Goal: Task Accomplishment & Management: Complete application form

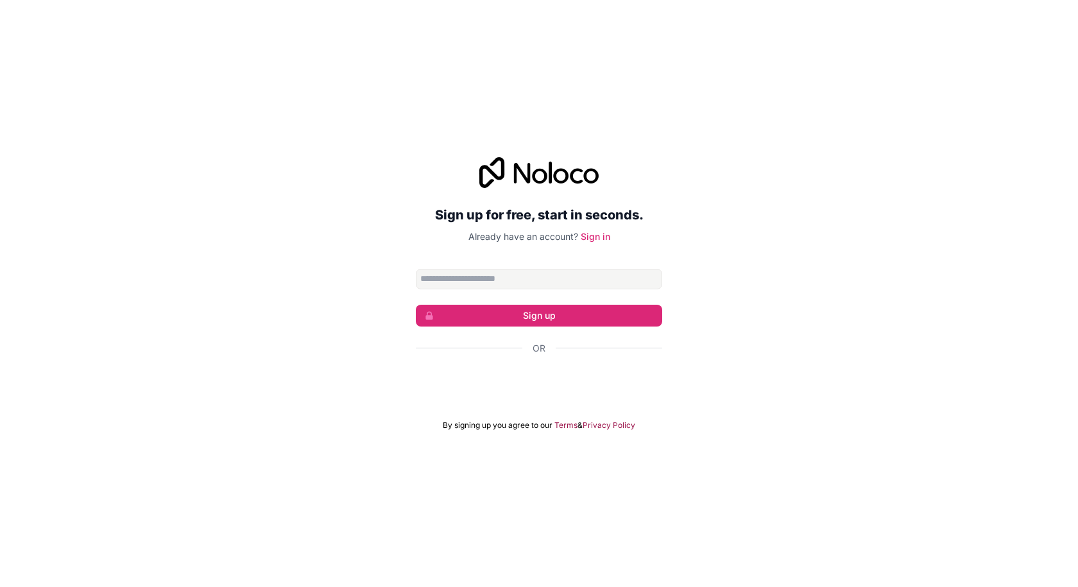
click at [511, 279] on input "Email address" at bounding box center [539, 279] width 246 height 21
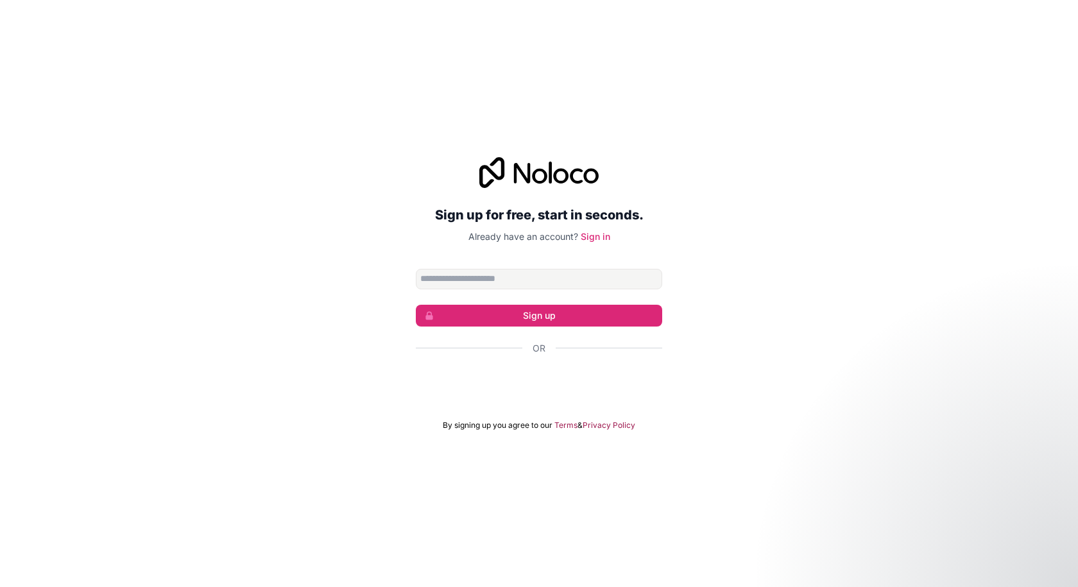
type input "**********"
click at [500, 316] on button "Sign up" at bounding box center [539, 316] width 246 height 22
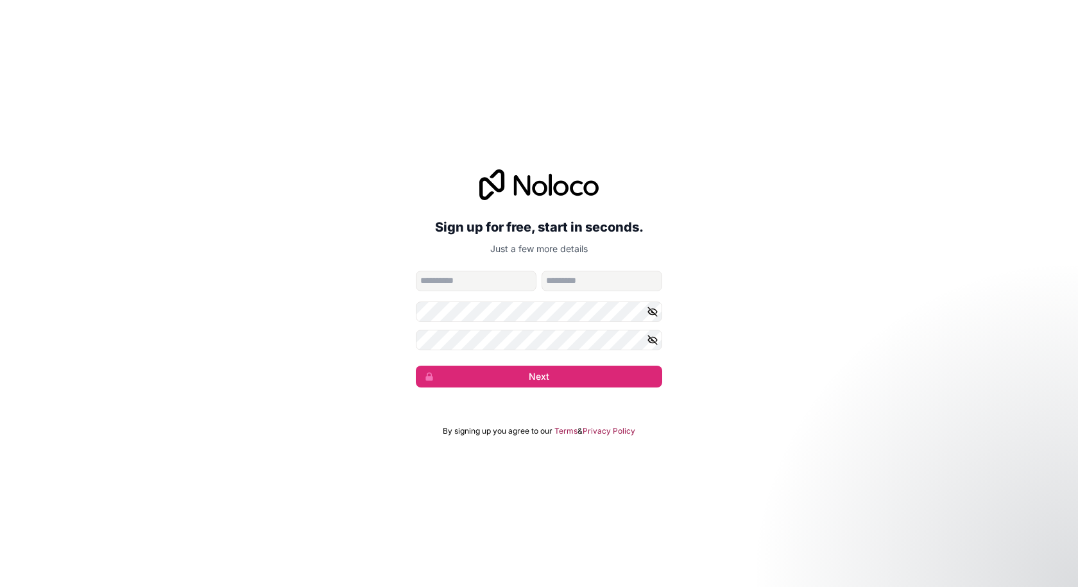
click at [492, 291] on input "given-name" at bounding box center [476, 281] width 121 height 21
type input "******"
click at [580, 284] on input "family-name" at bounding box center [602, 281] width 121 height 21
type input "**********"
click at [483, 323] on form "**********" at bounding box center [539, 329] width 246 height 117
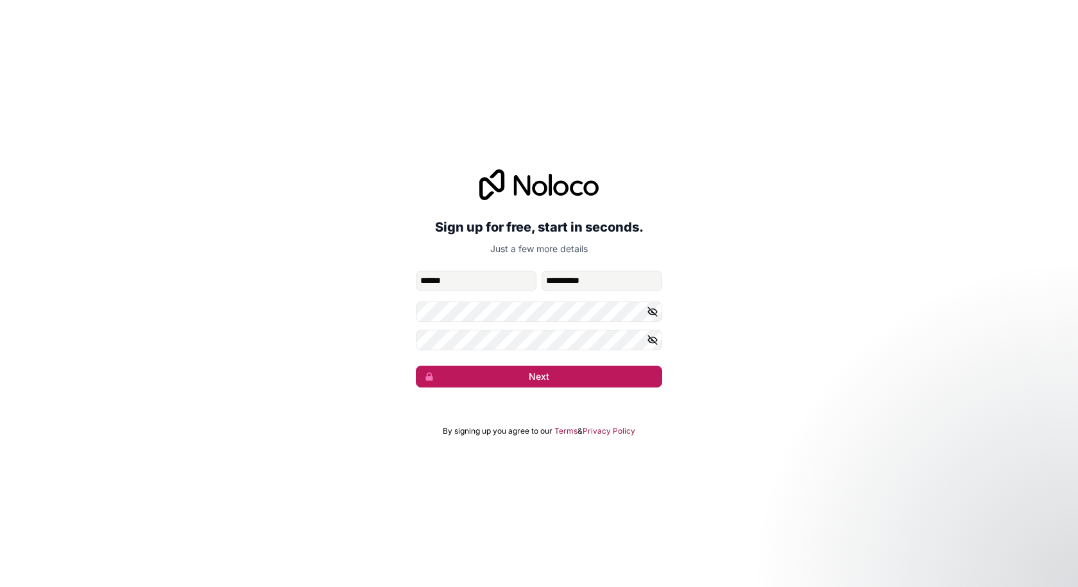
click at [565, 386] on button "Next" at bounding box center [539, 377] width 246 height 22
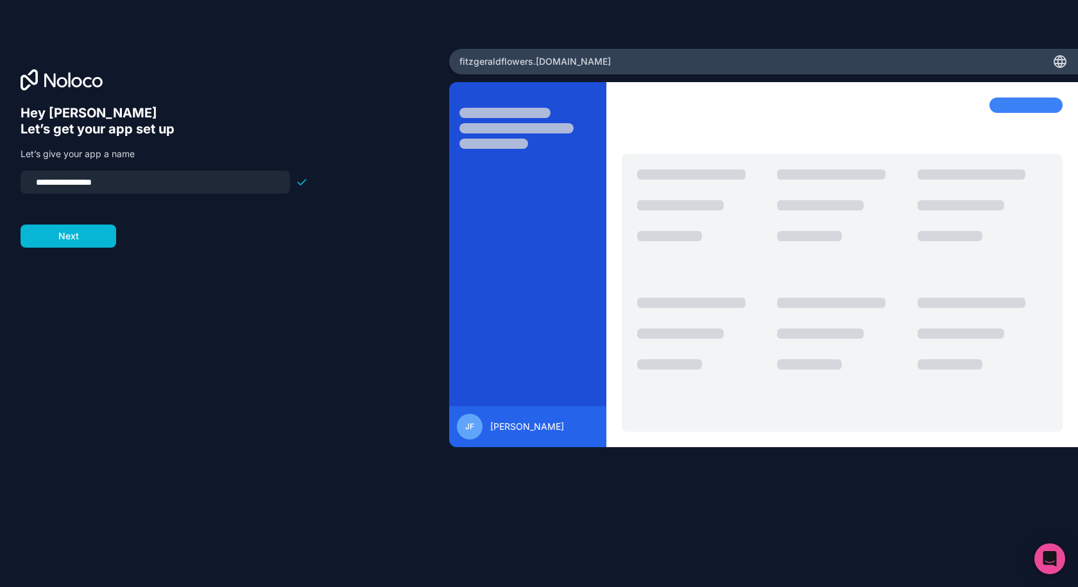
drag, startPoint x: 164, startPoint y: 187, endPoint x: 0, endPoint y: 192, distance: 163.7
click at [0, 199] on div "**********" at bounding box center [224, 294] width 449 height 490
click at [73, 237] on form "**********" at bounding box center [165, 209] width 288 height 77
click at [211, 190] on input "**********" at bounding box center [155, 182] width 254 height 18
click at [185, 237] on form "**********" at bounding box center [165, 209] width 288 height 77
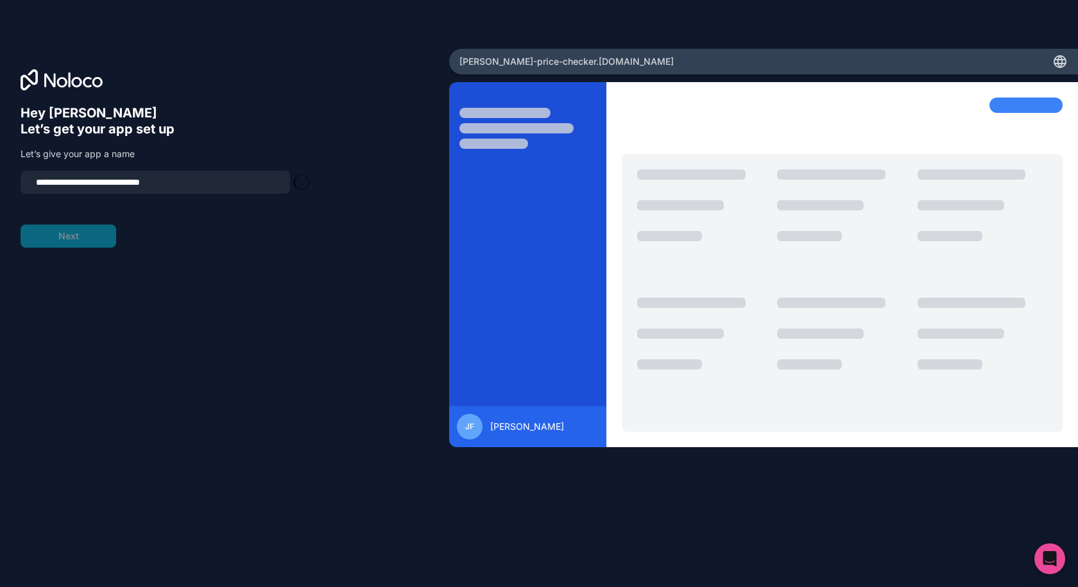
click at [176, 180] on input "**********" at bounding box center [155, 182] width 254 height 18
type input "**********"
click button "Next" at bounding box center [69, 236] width 96 height 23
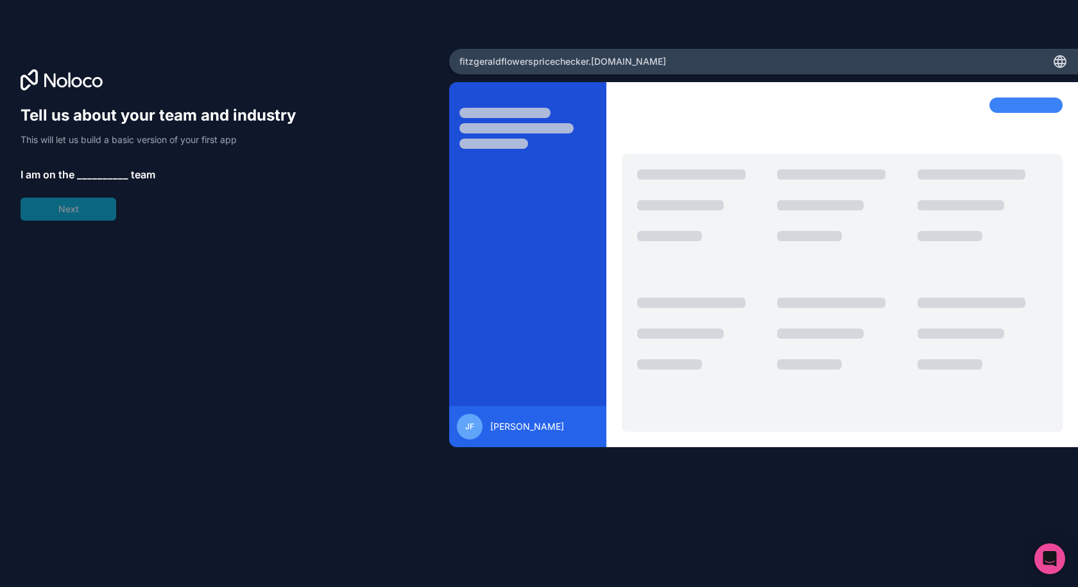
click at [99, 173] on span "__________" at bounding box center [102, 174] width 51 height 15
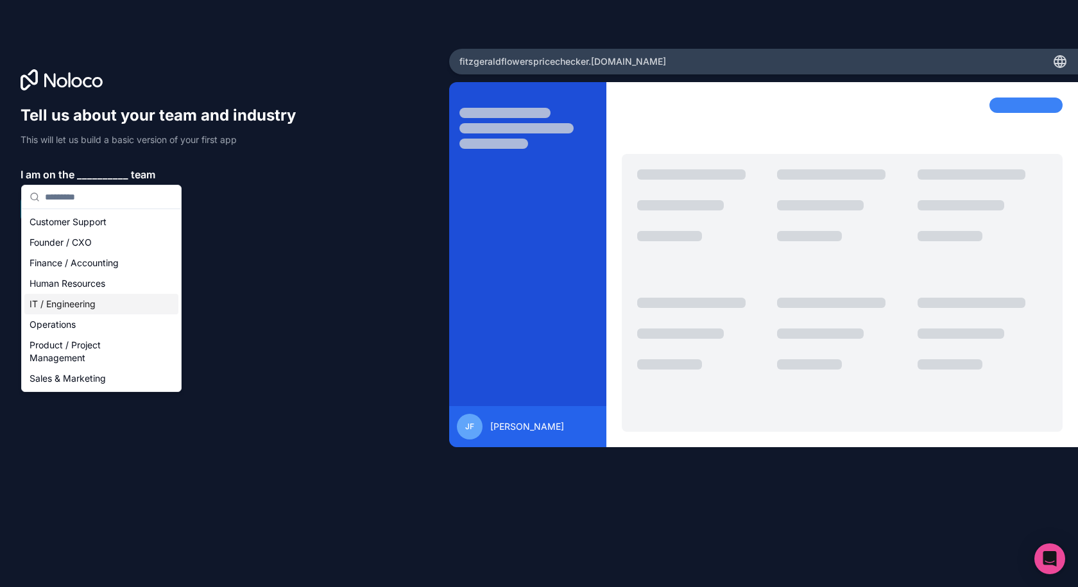
click at [101, 306] on div "IT / Engineering" at bounding box center [101, 304] width 154 height 21
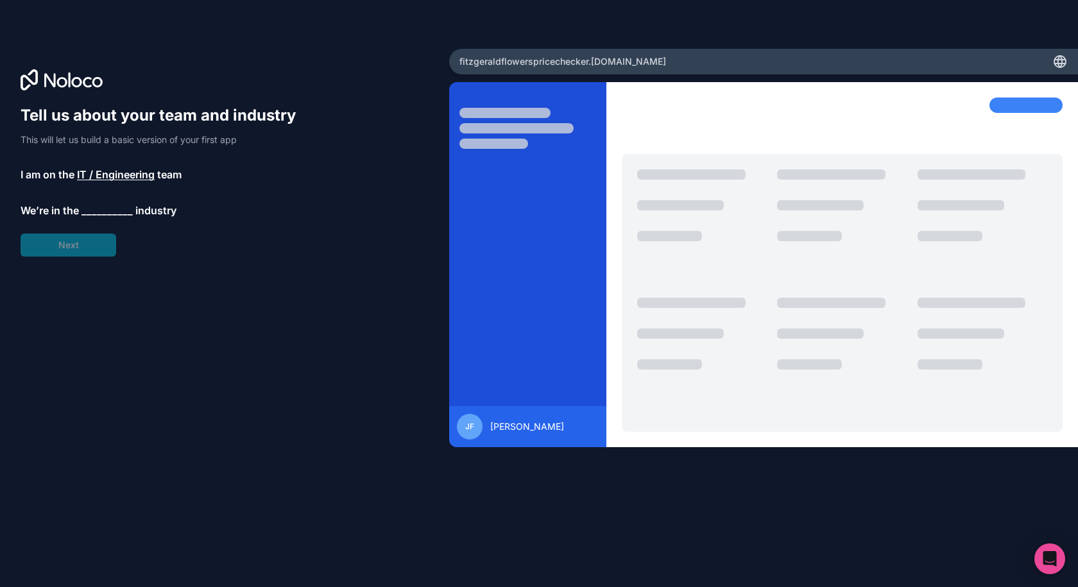
click at [117, 206] on span "__________" at bounding box center [107, 210] width 51 height 15
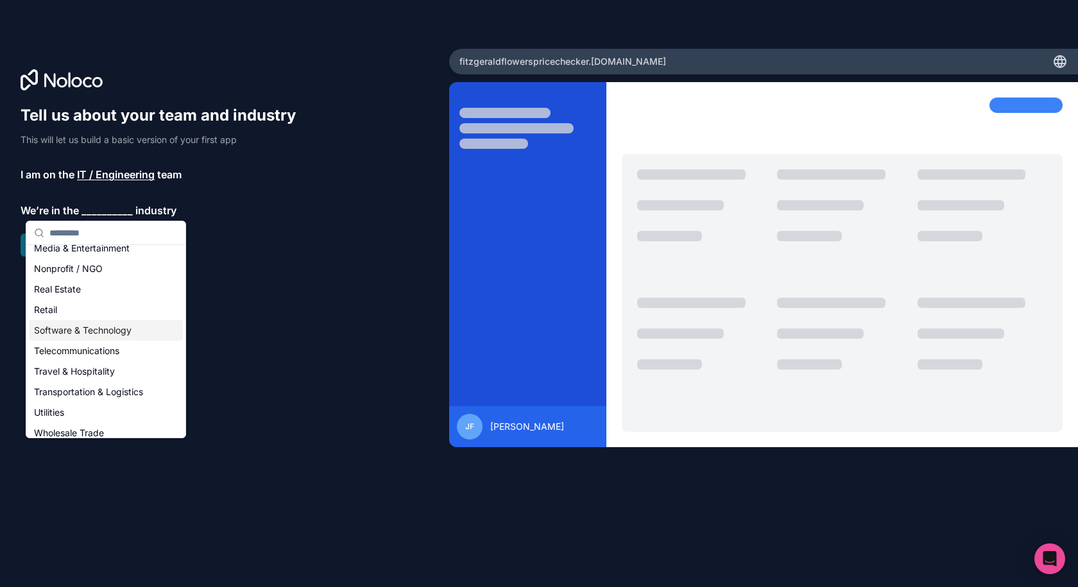
scroll to position [257, 0]
click at [112, 416] on div "Wholesale Trade" at bounding box center [106, 412] width 154 height 21
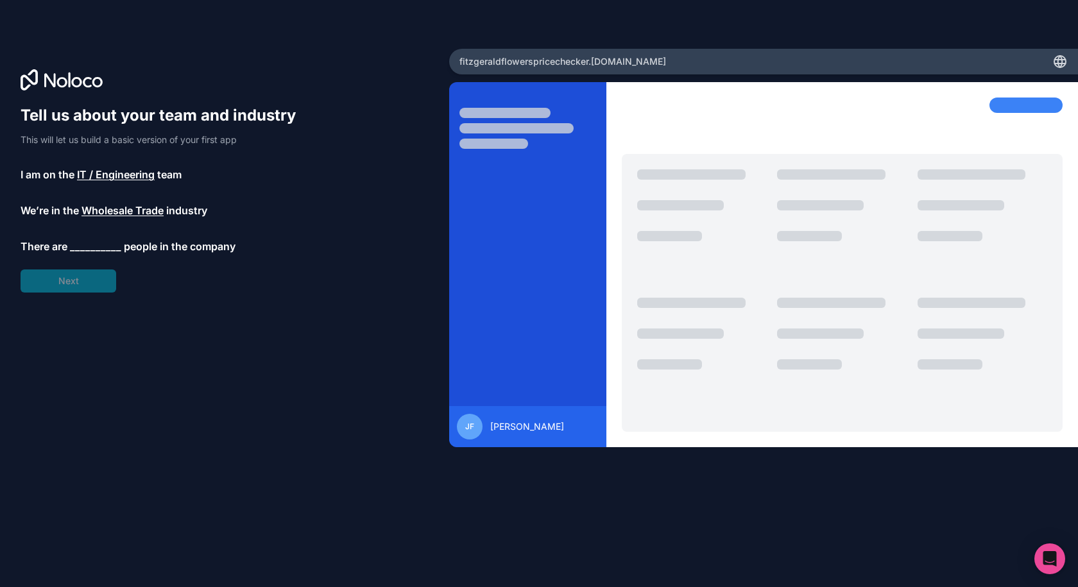
click at [83, 250] on span "__________" at bounding box center [95, 246] width 51 height 15
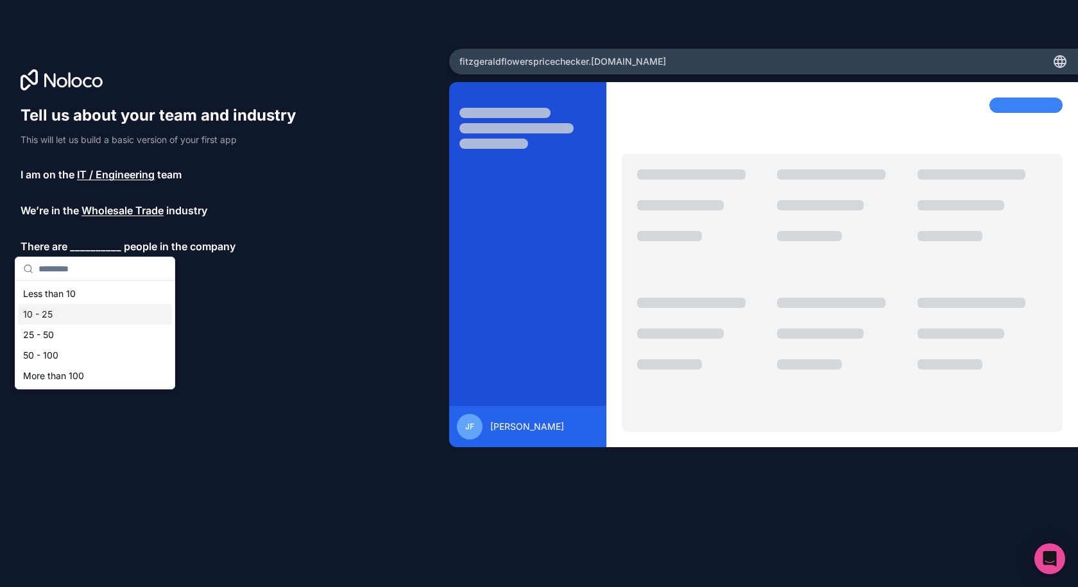
click at [79, 311] on div "10 - 25" at bounding box center [95, 314] width 154 height 21
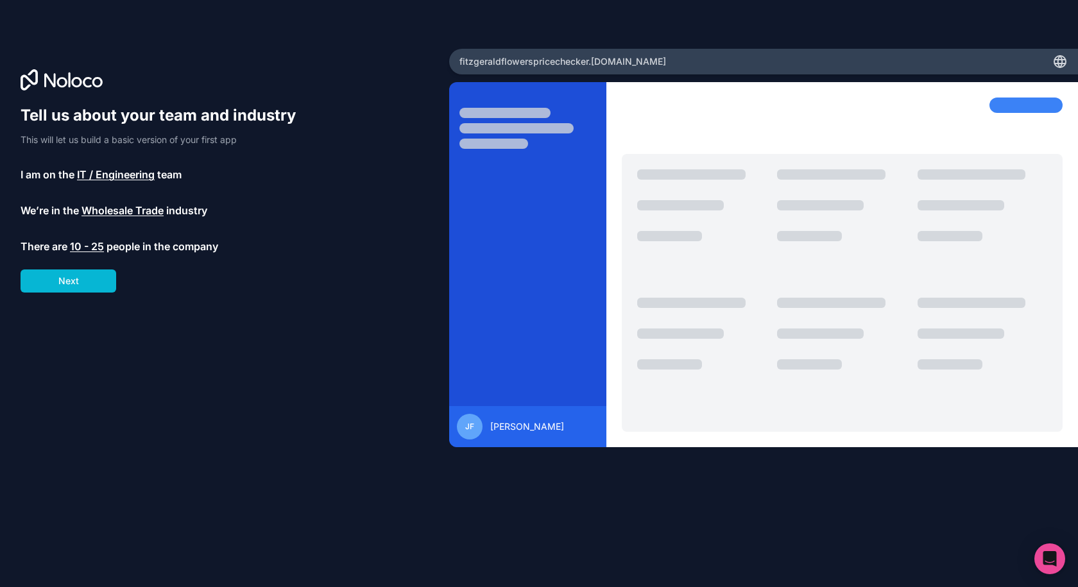
click at [94, 251] on span "10 - 25" at bounding box center [87, 246] width 34 height 15
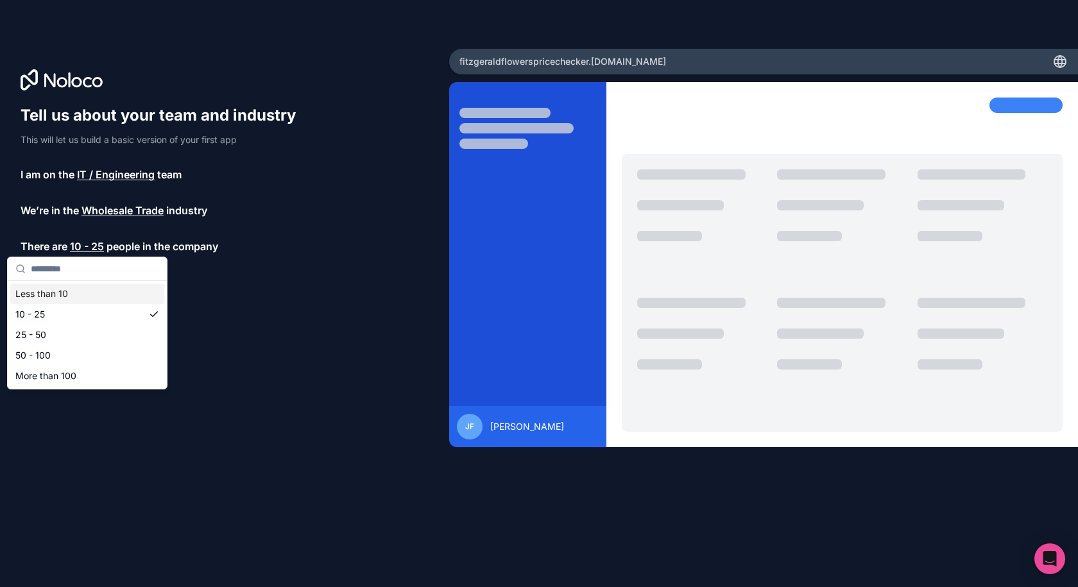
click at [70, 288] on div "Less than 10" at bounding box center [87, 294] width 154 height 21
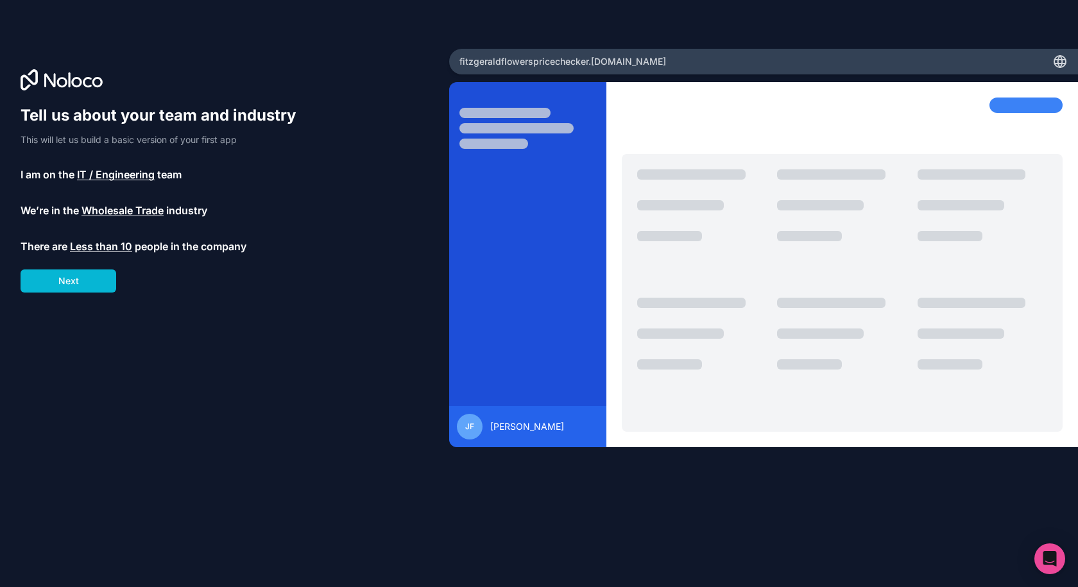
click at [118, 171] on span "IT / Engineering" at bounding box center [116, 174] width 78 height 15
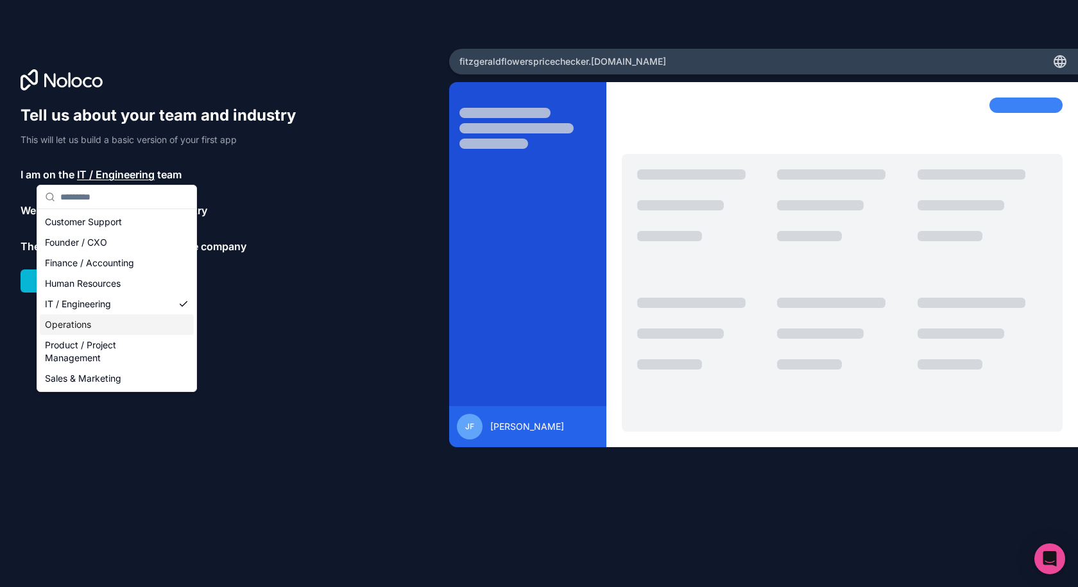
click at [283, 308] on div "Tell us about your team and industry This will let us build a basic version of …" at bounding box center [225, 311] width 408 height 413
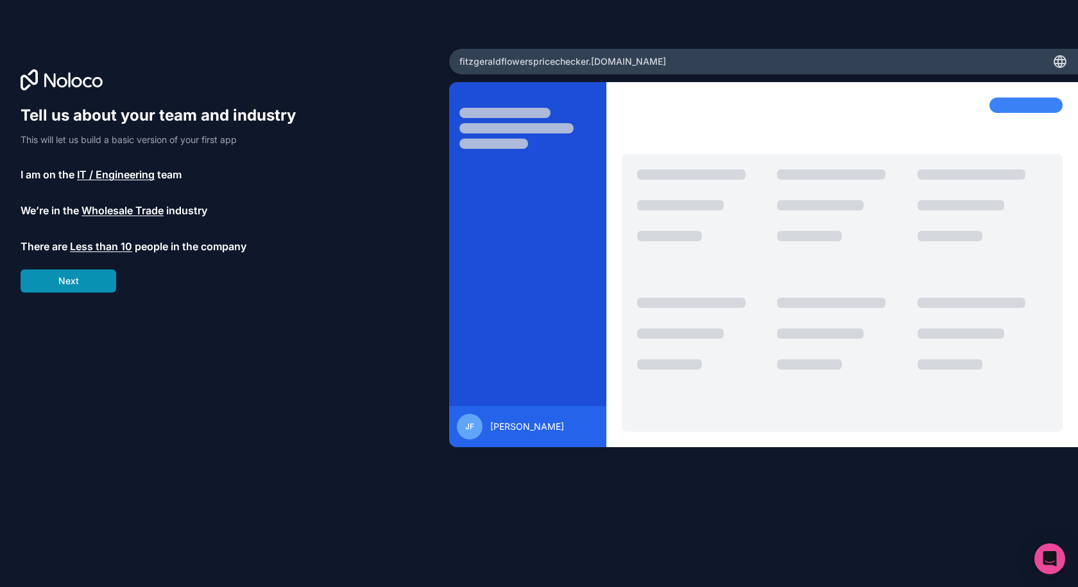
click at [70, 283] on button "Next" at bounding box center [69, 281] width 96 height 23
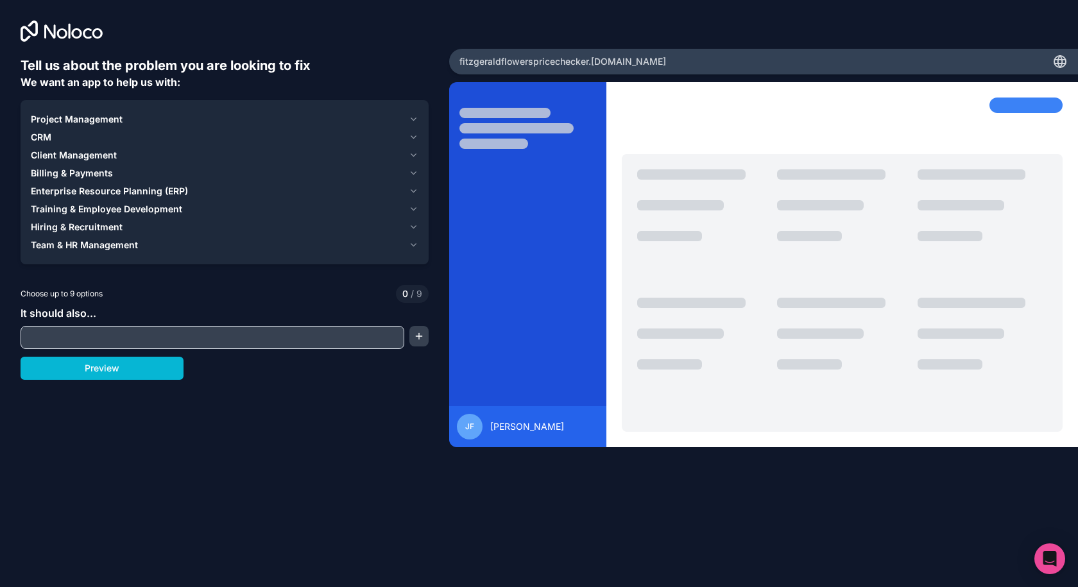
click at [98, 338] on input "text" at bounding box center [212, 338] width 377 height 18
click at [415, 340] on button "button" at bounding box center [418, 336] width 19 height 21
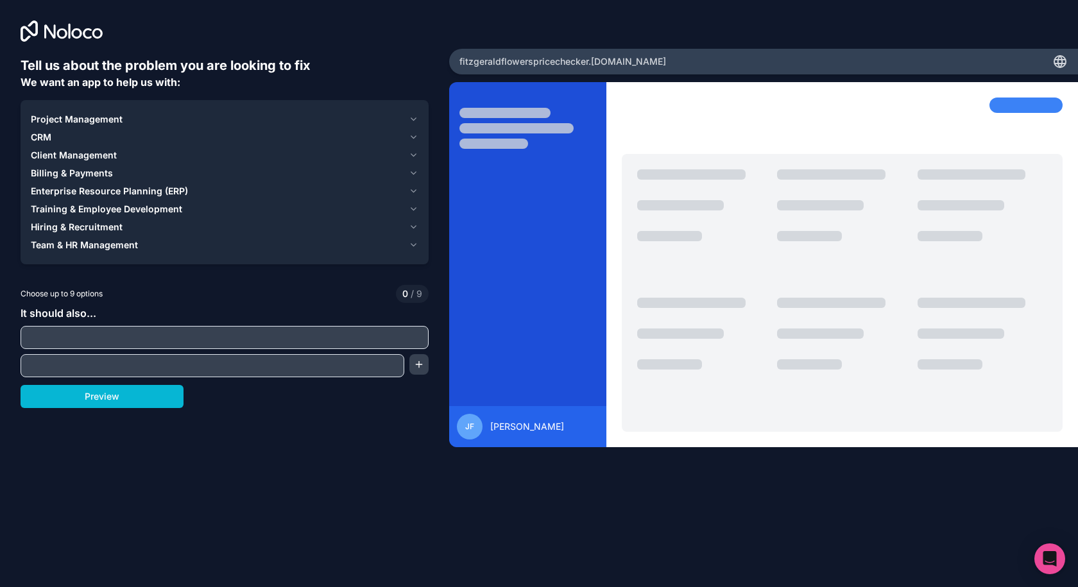
click at [411, 342] on input "text" at bounding box center [225, 338] width 402 height 18
click at [383, 361] on input "text" at bounding box center [212, 366] width 377 height 18
click at [202, 343] on input "text" at bounding box center [225, 338] width 402 height 18
click at [157, 399] on button "Preview" at bounding box center [102, 396] width 163 height 23
click at [73, 156] on span "Client Management" at bounding box center [74, 155] width 86 height 13
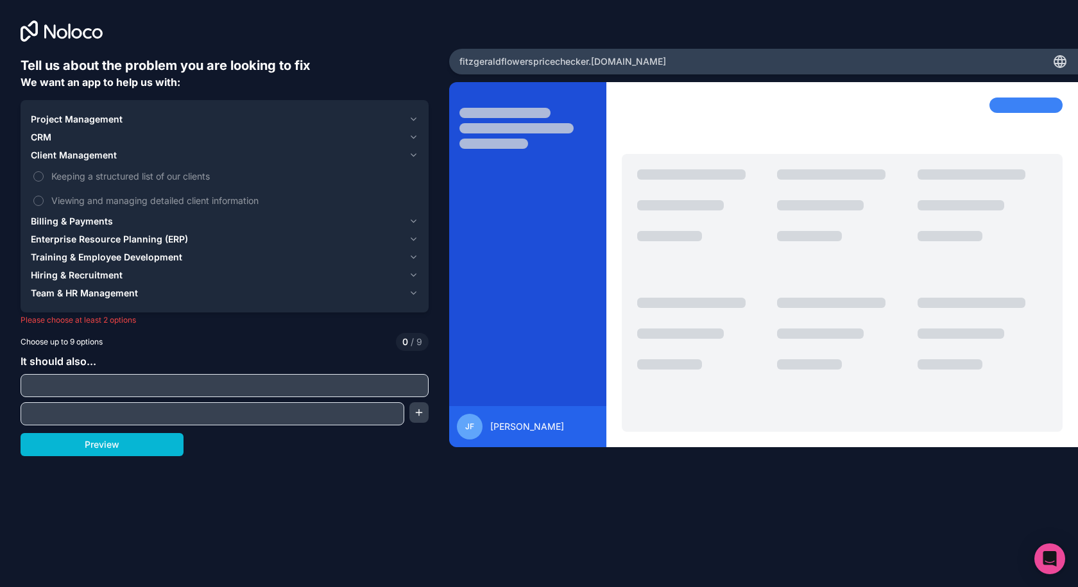
click at [93, 235] on span "Enterprise Resource Planning (ERP)" at bounding box center [109, 239] width 157 height 13
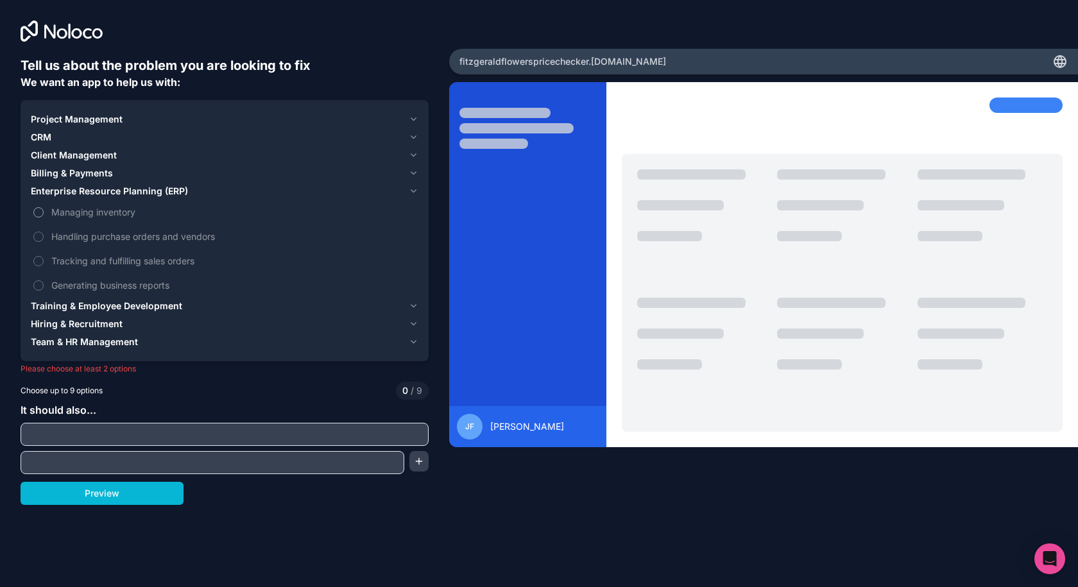
click at [111, 211] on span "Managing inventory" at bounding box center [233, 211] width 365 height 13
click at [44, 211] on button "Managing inventory" at bounding box center [38, 212] width 10 height 10
click at [76, 118] on span "Project Management" at bounding box center [77, 119] width 92 height 13
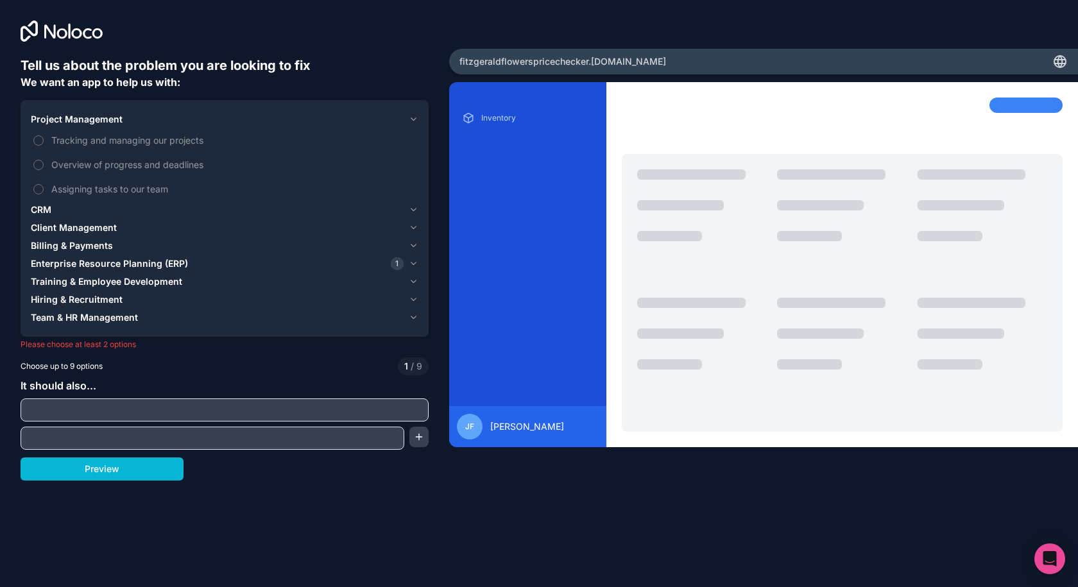
click at [81, 119] on span "Project Management" at bounding box center [77, 119] width 92 height 13
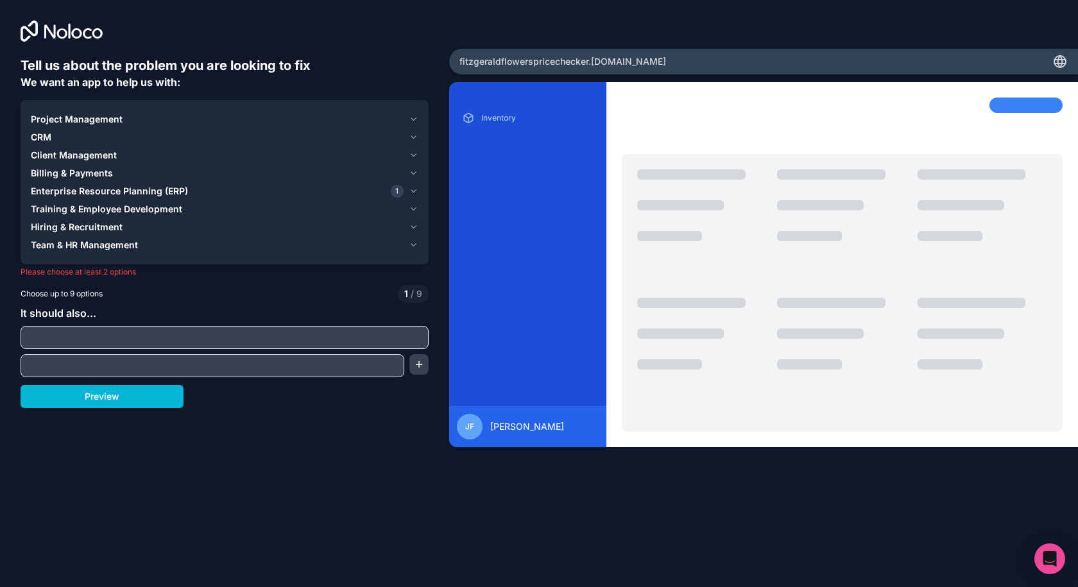
click at [49, 135] on span "CRM" at bounding box center [41, 137] width 21 height 13
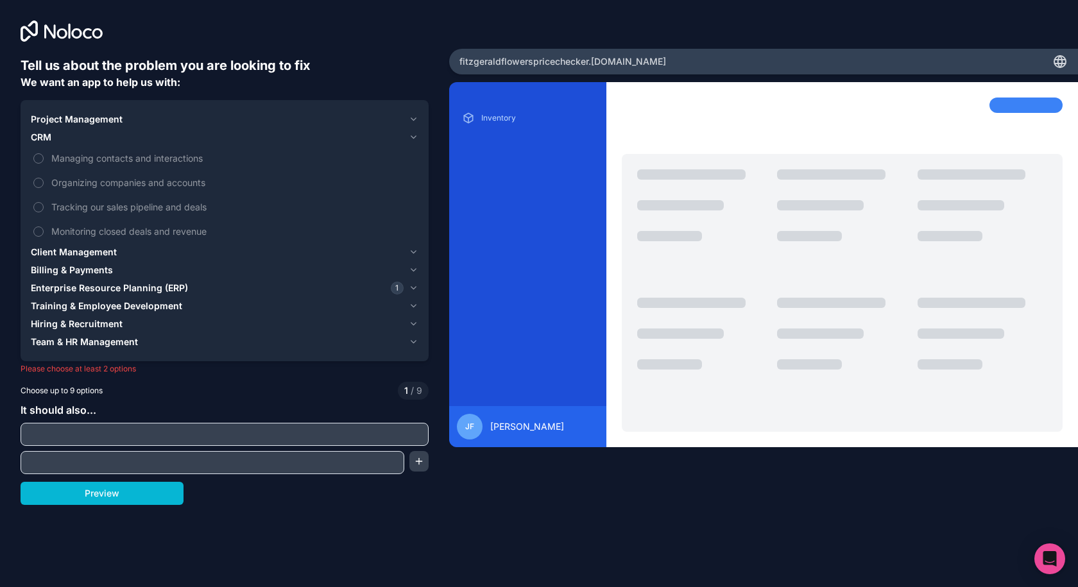
click at [49, 134] on span "CRM" at bounding box center [41, 137] width 21 height 13
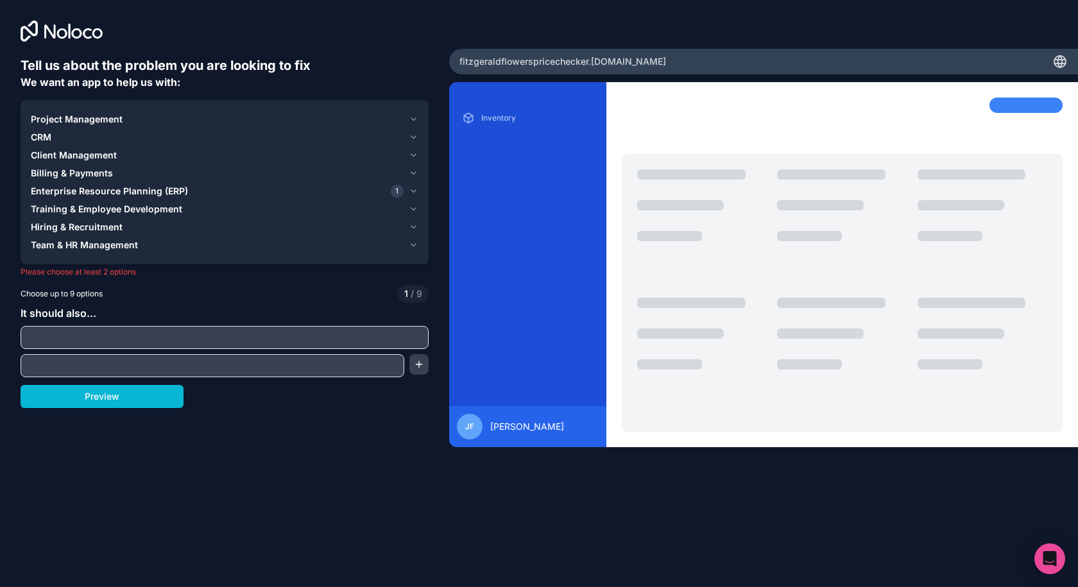
click at [53, 153] on span "Client Management" at bounding box center [74, 155] width 86 height 13
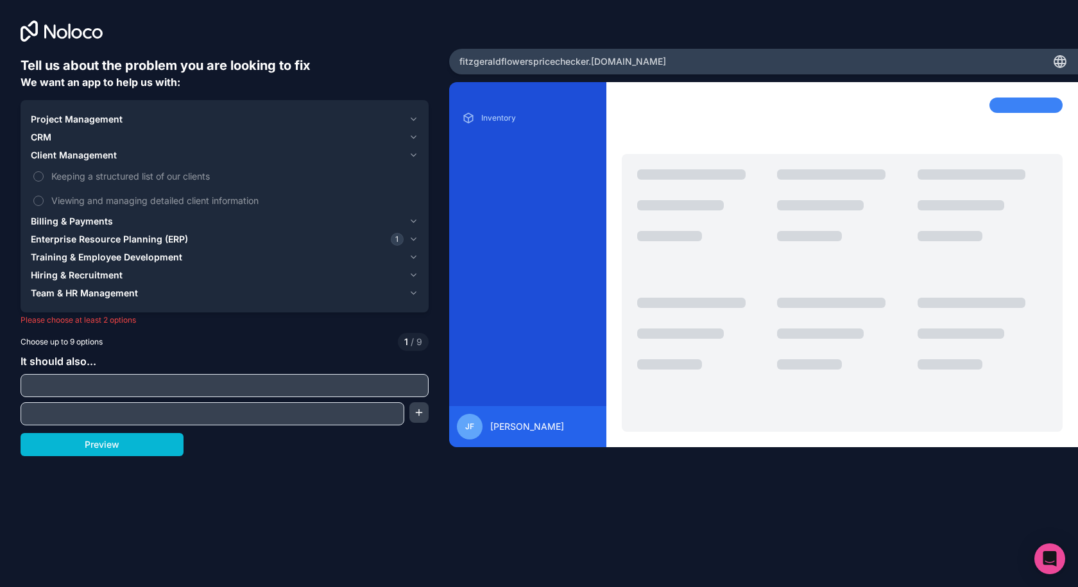
click at [57, 151] on span "Client Management" at bounding box center [74, 155] width 86 height 13
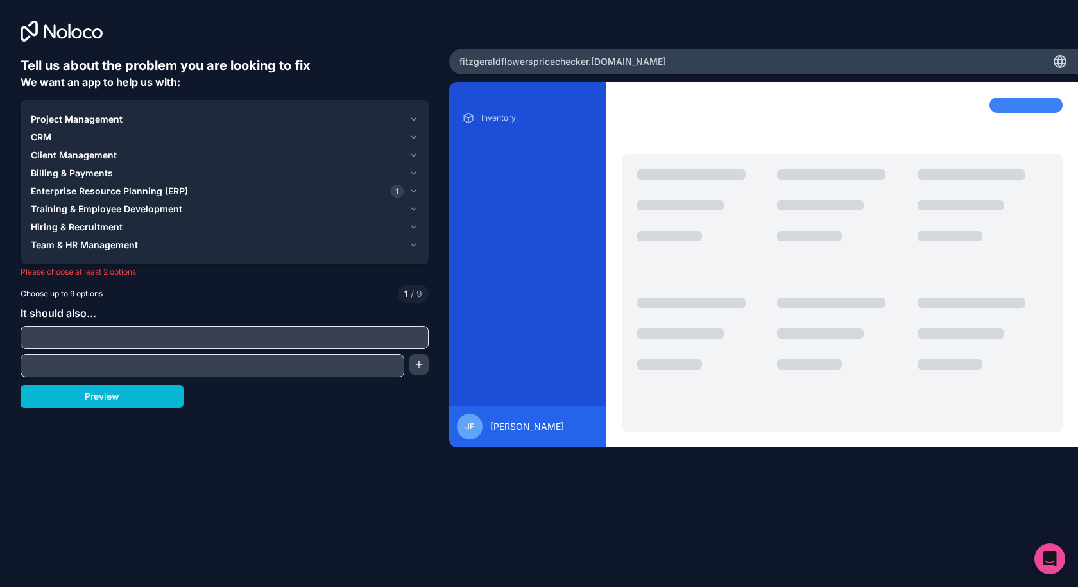
click at [58, 171] on span "Billing & Payments" at bounding box center [72, 173] width 82 height 13
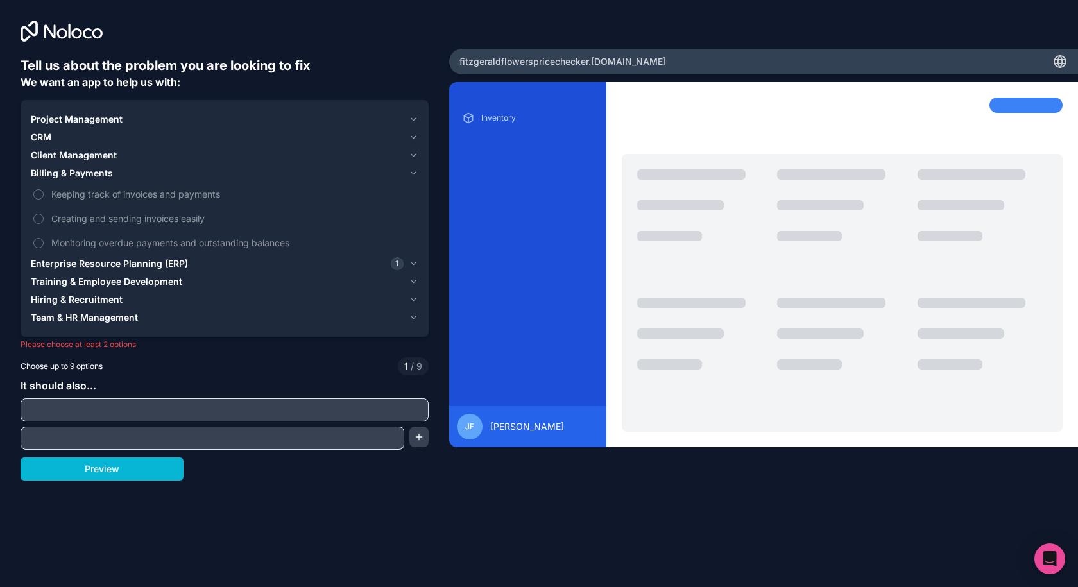
click at [58, 171] on span "Billing & Payments" at bounding box center [72, 173] width 82 height 13
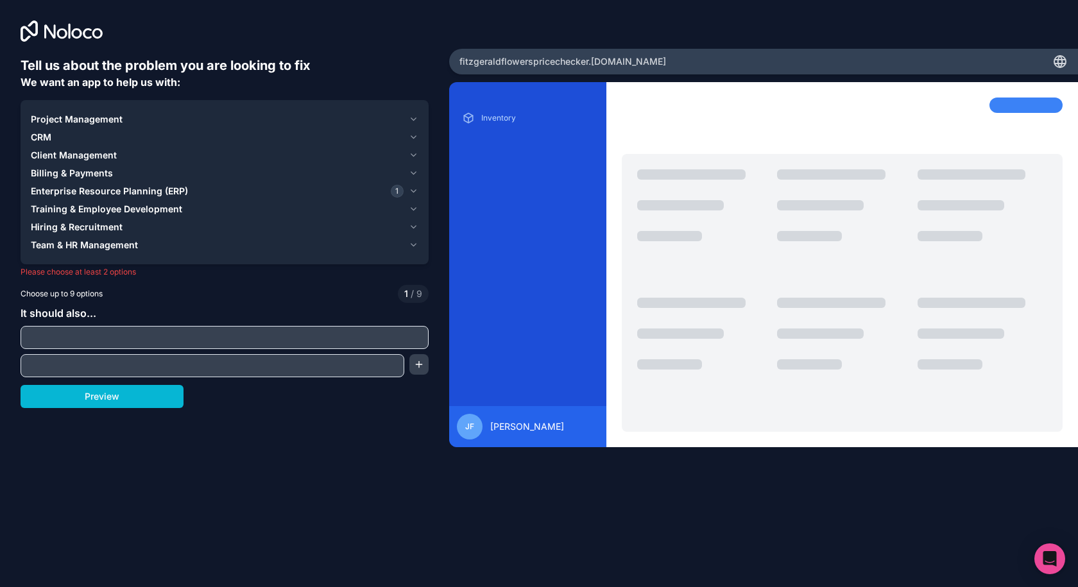
click at [57, 187] on span "Enterprise Resource Planning (ERP)" at bounding box center [109, 191] width 157 height 13
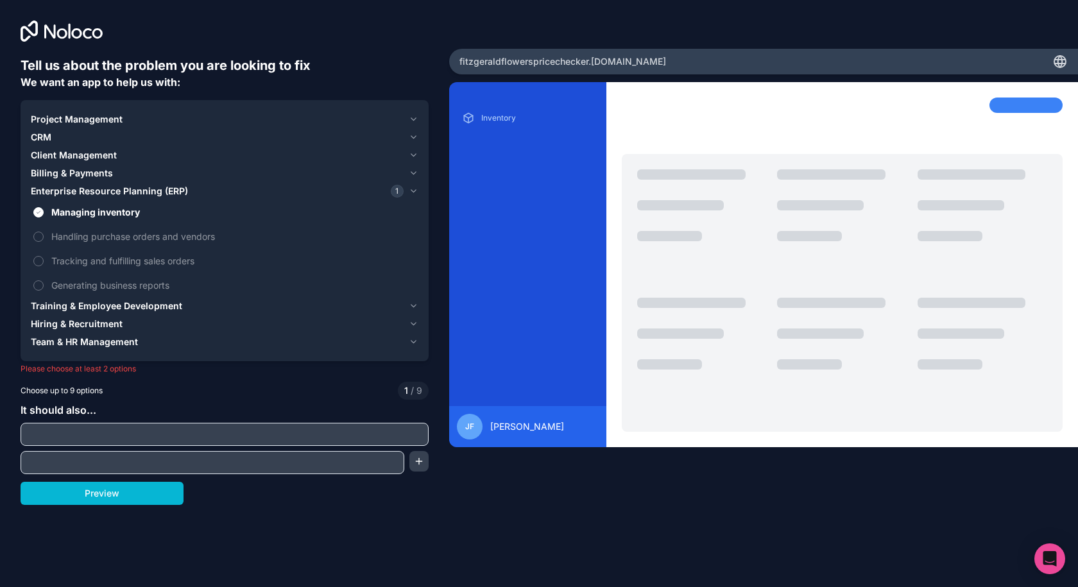
click at [70, 302] on span "Training & Employee Development" at bounding box center [106, 306] width 151 height 13
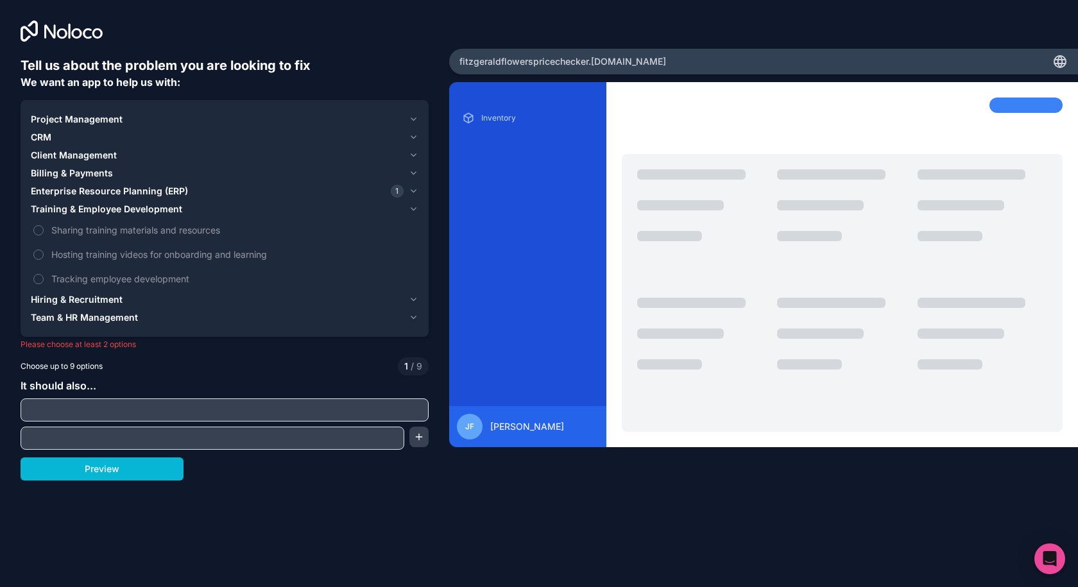
click at [78, 302] on span "Hiring & Recruitment" at bounding box center [77, 299] width 92 height 13
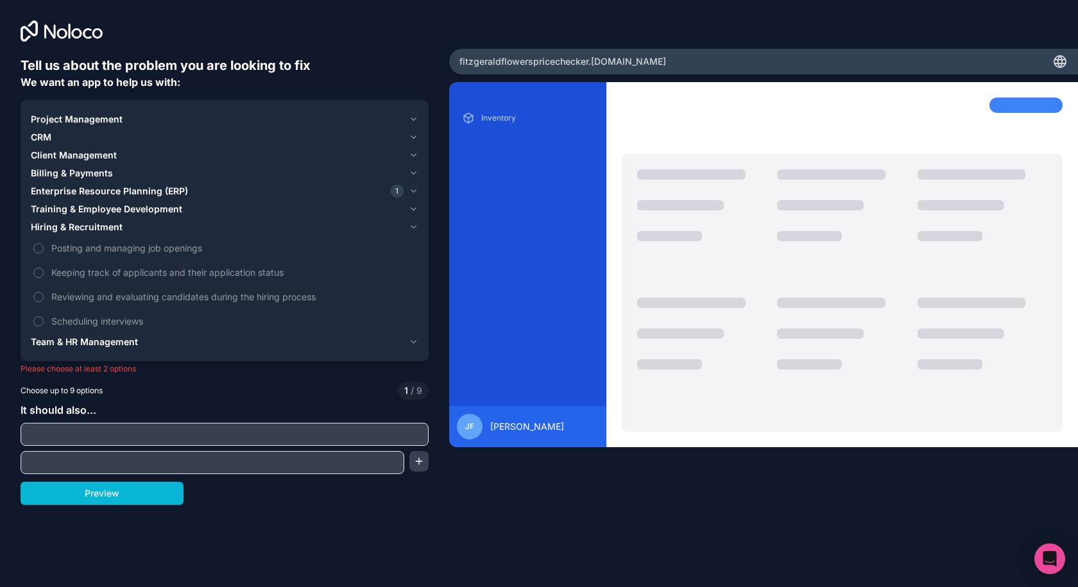
click at [79, 338] on span "Team & HR Management" at bounding box center [84, 342] width 107 height 13
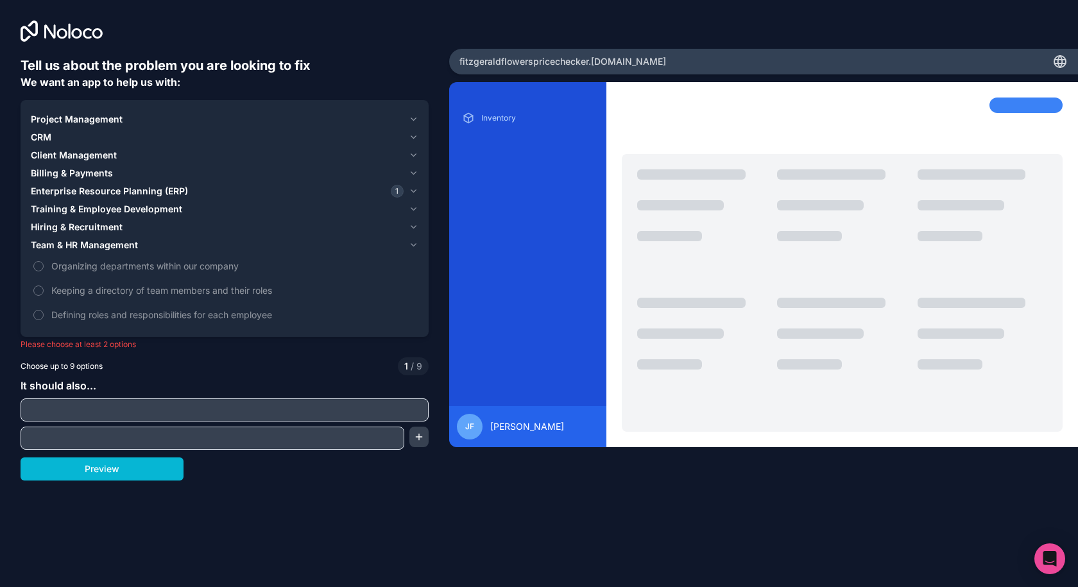
click at [67, 159] on span "Client Management" at bounding box center [74, 155] width 86 height 13
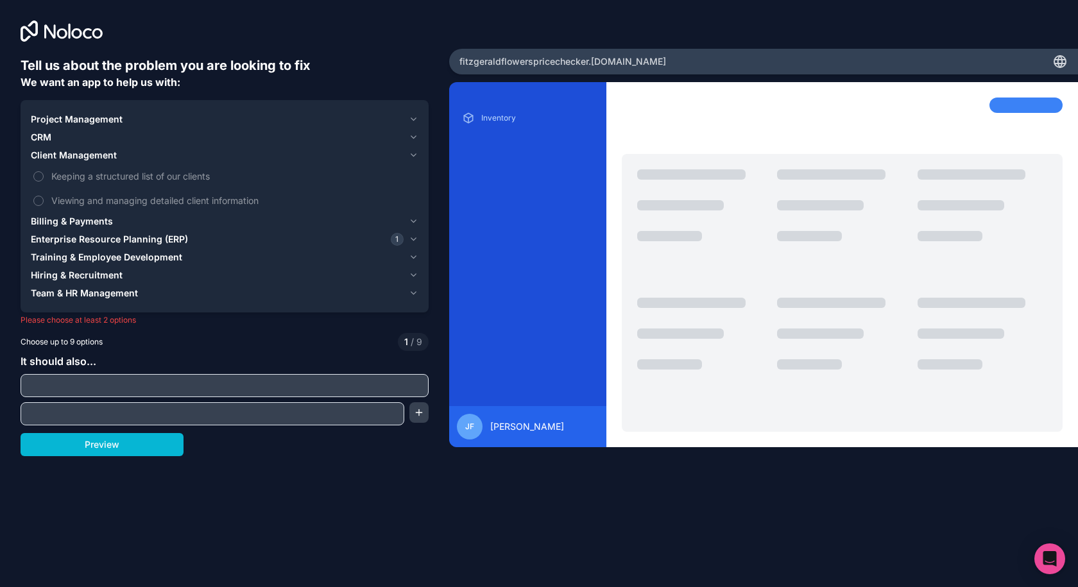
click at [68, 218] on span "Billing & Payments" at bounding box center [72, 221] width 82 height 13
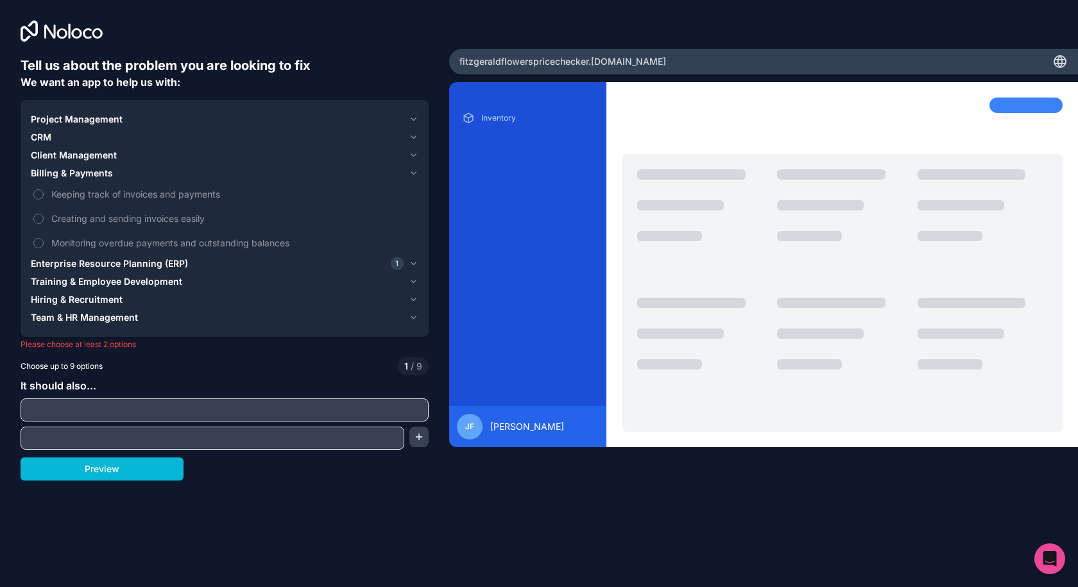
click at [65, 261] on span "Enterprise Resource Planning (ERP)" at bounding box center [109, 263] width 157 height 13
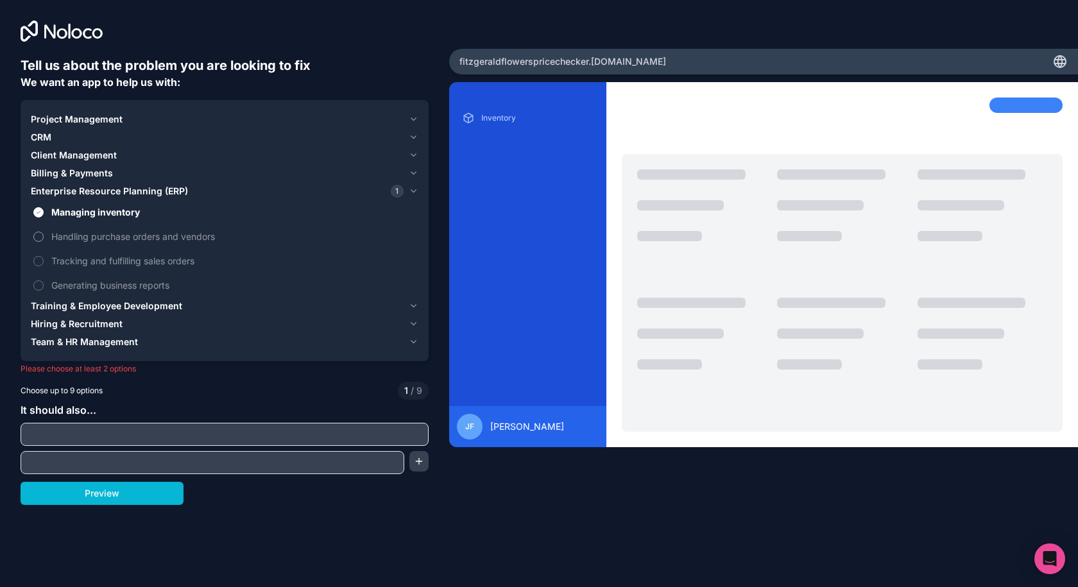
click at [83, 231] on span "Handling purchase orders and vendors" at bounding box center [233, 236] width 365 height 13
click at [44, 232] on button "Handling purchase orders and vendors" at bounding box center [38, 237] width 10 height 10
click at [130, 495] on button "Preview" at bounding box center [102, 493] width 163 height 23
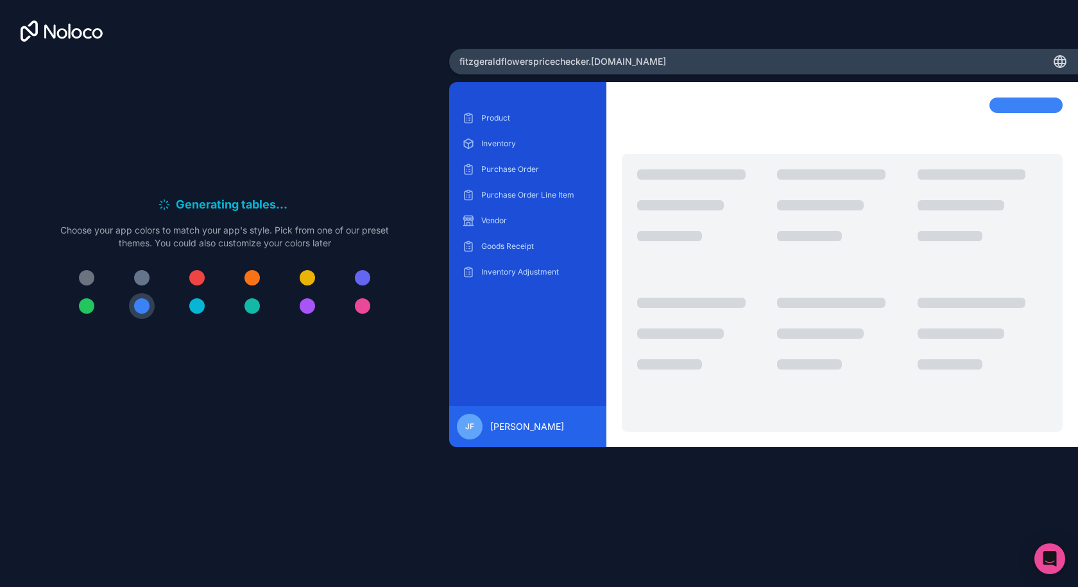
click at [392, 364] on div "Generating tables . . . Meanwhile, let's personalize it! Choose your app colors…" at bounding box center [225, 262] width 408 height 413
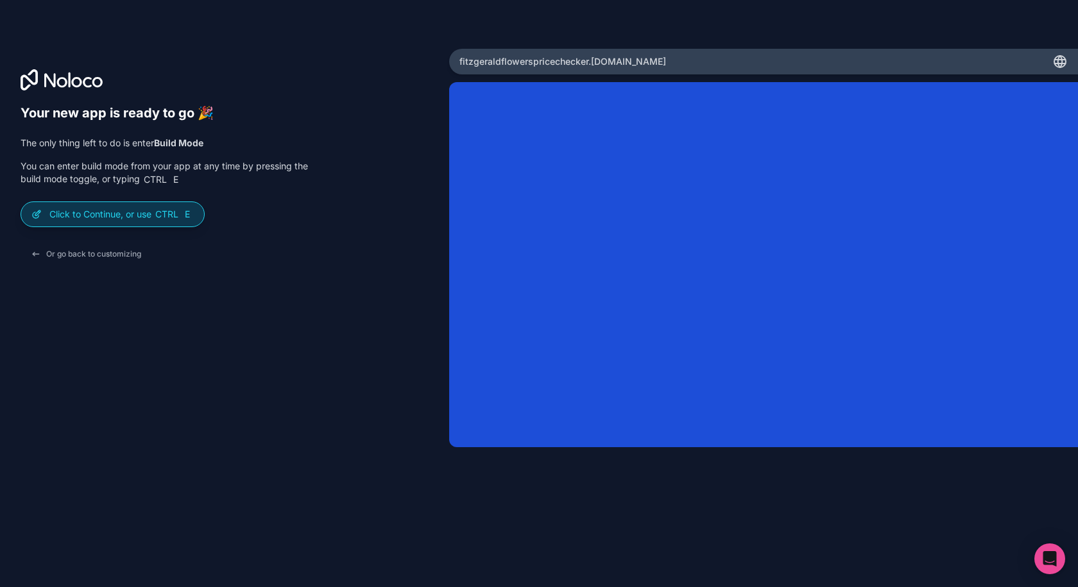
click at [136, 213] on p "Click to Continue, or use Ctrl E" at bounding box center [121, 214] width 144 height 13
